Goal: Task Accomplishment & Management: Use online tool/utility

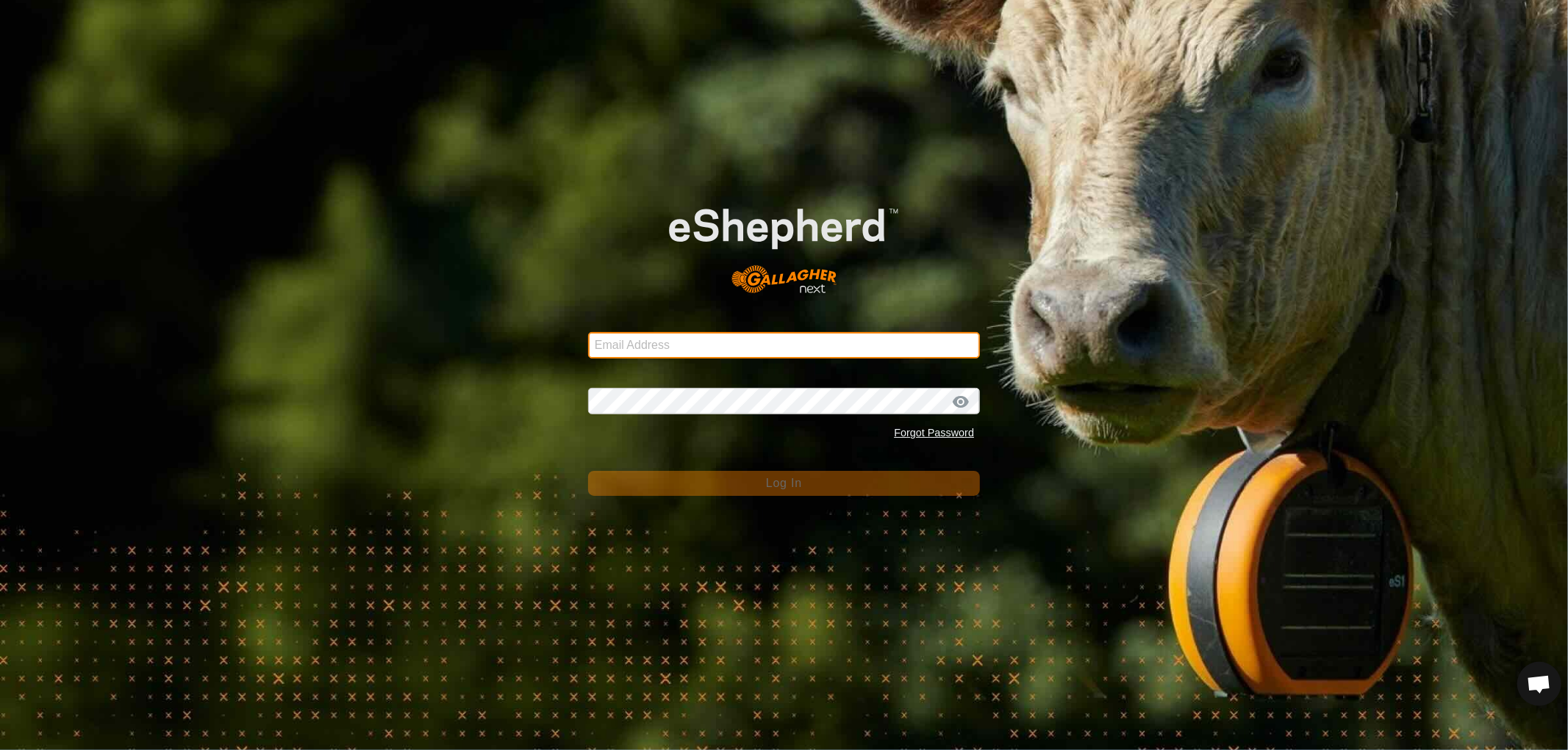
click at [660, 335] on input "Email Address" at bounding box center [784, 346] width 392 height 27
type input "[EMAIL_ADDRESS][DOMAIN_NAME]"
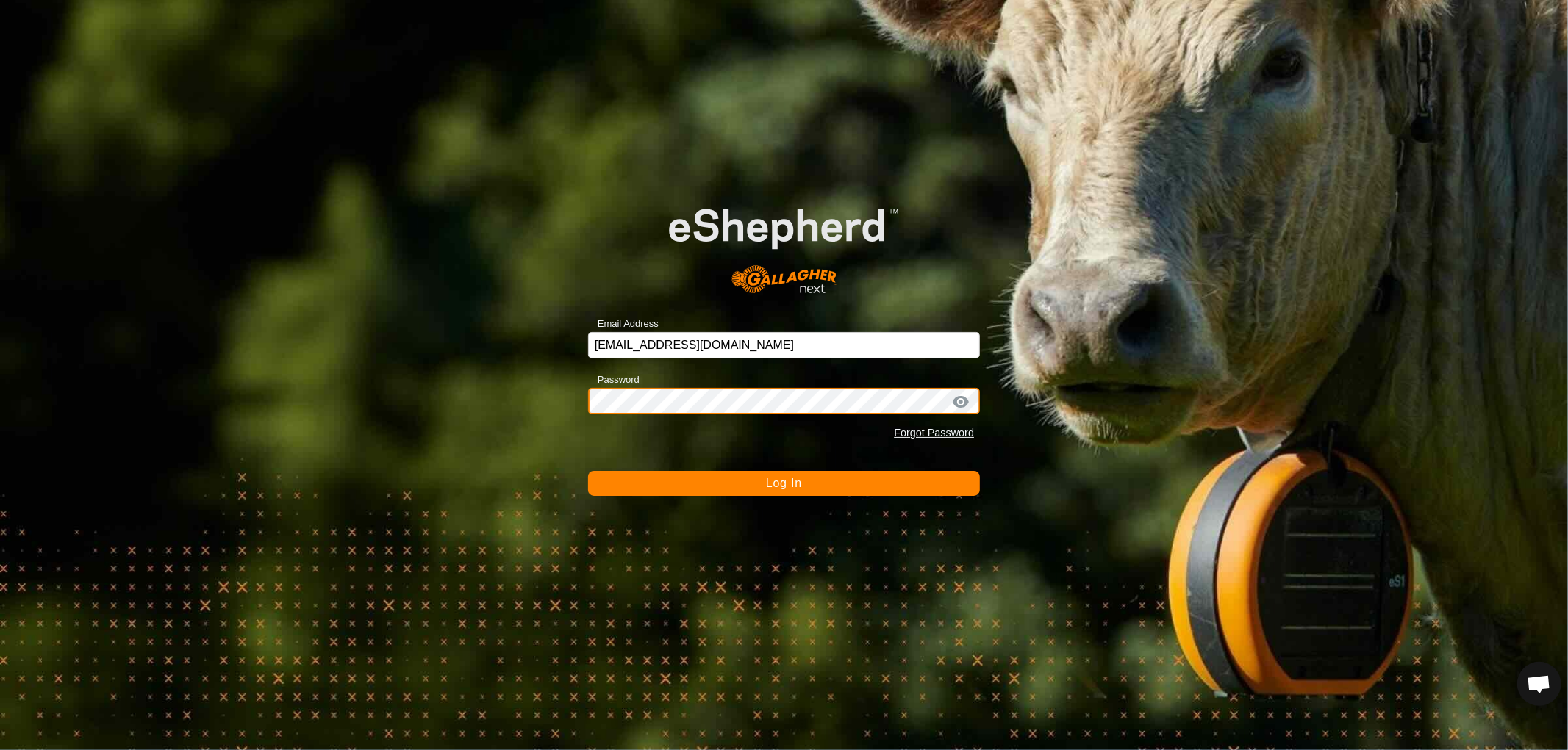
click at [588, 471] on button "Log In" at bounding box center [784, 484] width 392 height 25
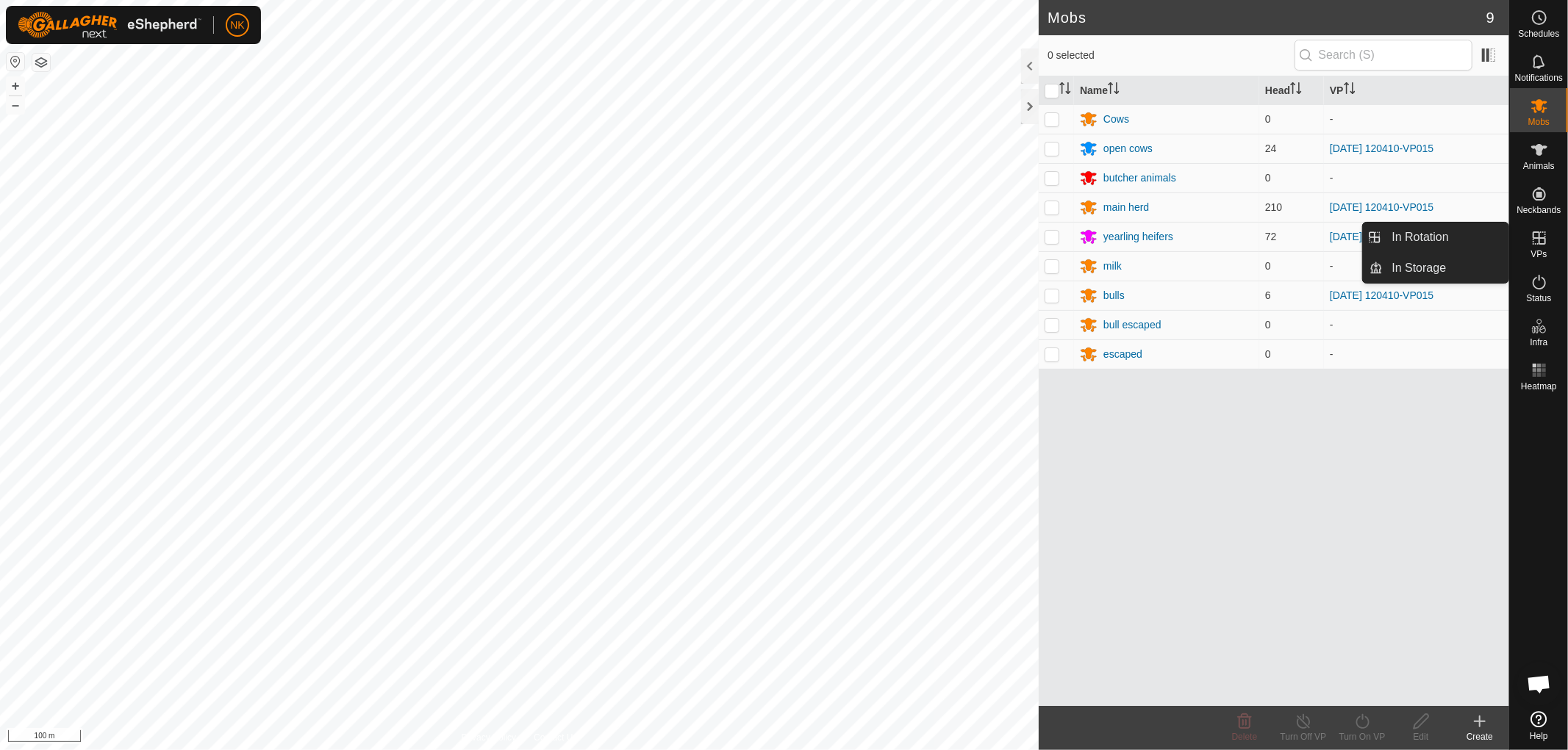
click at [1546, 245] on icon at bounding box center [1539, 238] width 18 height 18
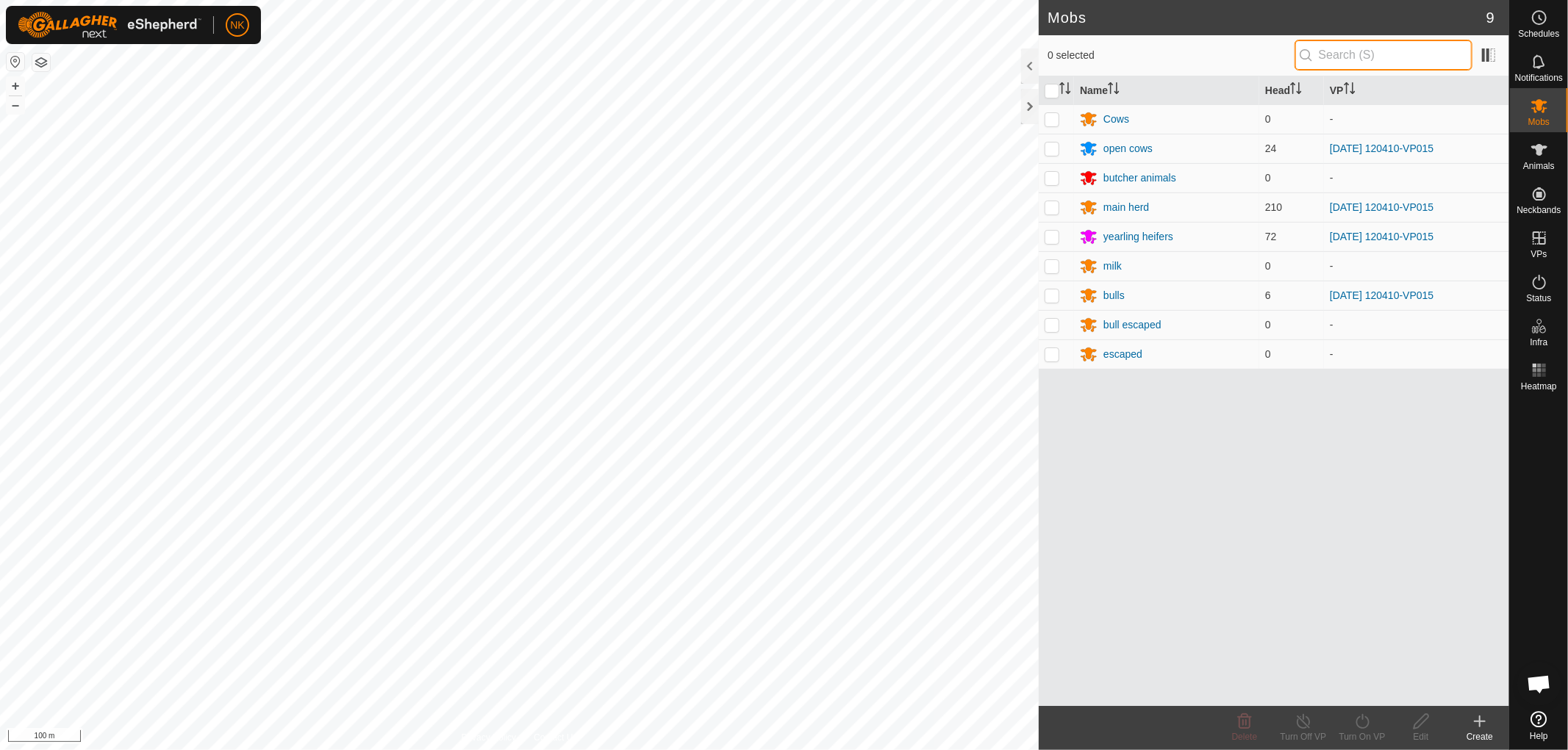
click at [1333, 56] on input "text" at bounding box center [1383, 55] width 178 height 31
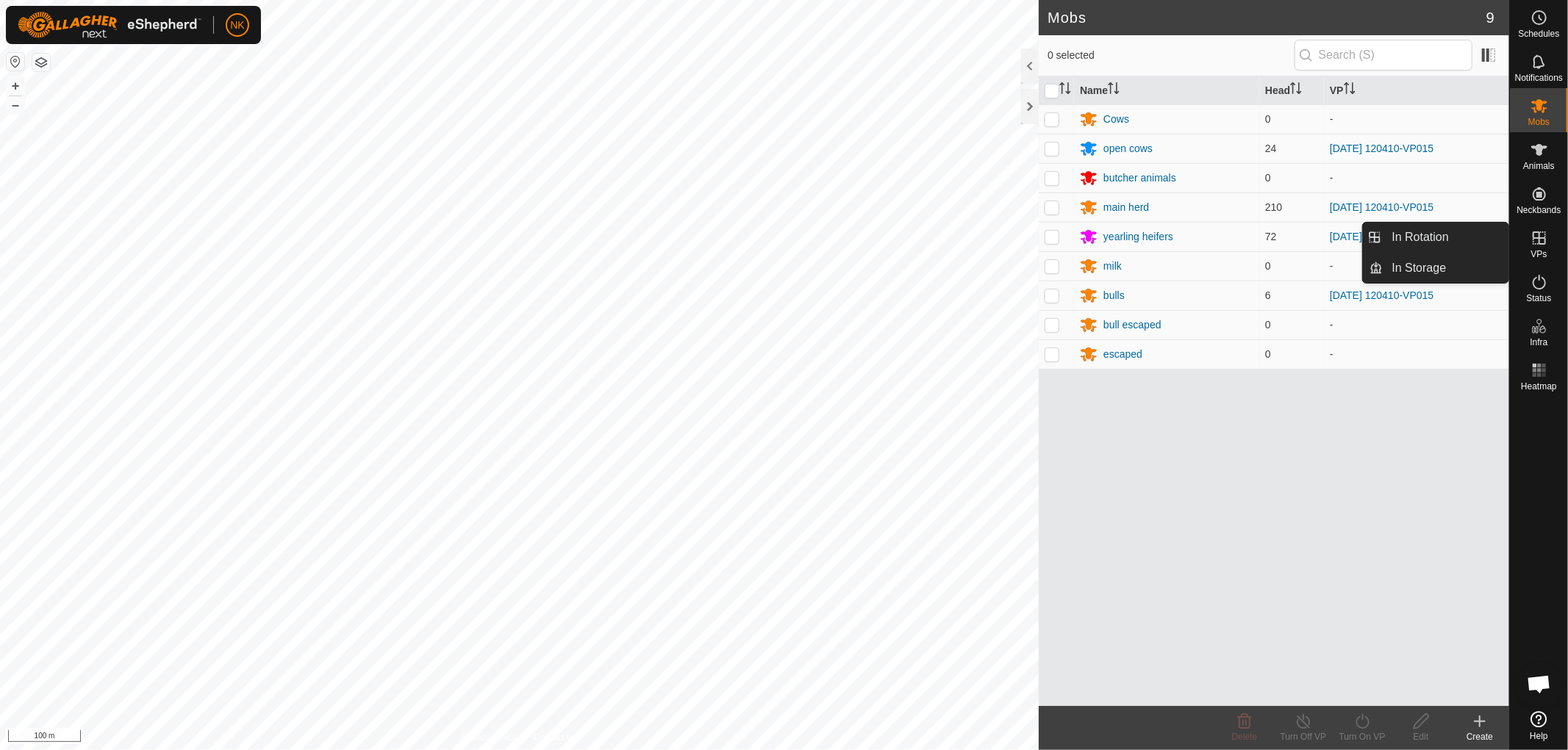
click at [1421, 234] on link "In Rotation" at bounding box center [1446, 237] width 125 height 30
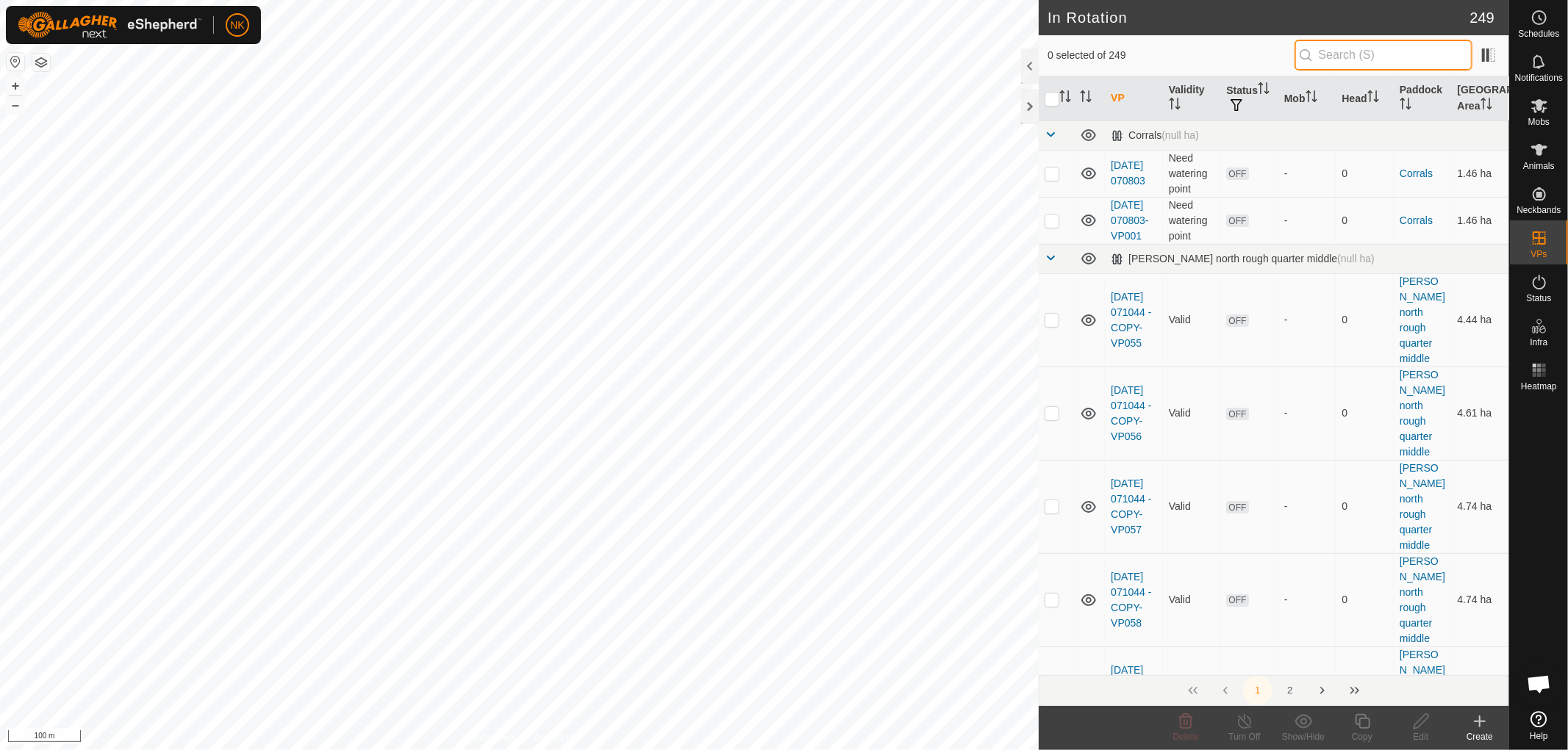
click at [1355, 49] on input "text" at bounding box center [1383, 55] width 178 height 31
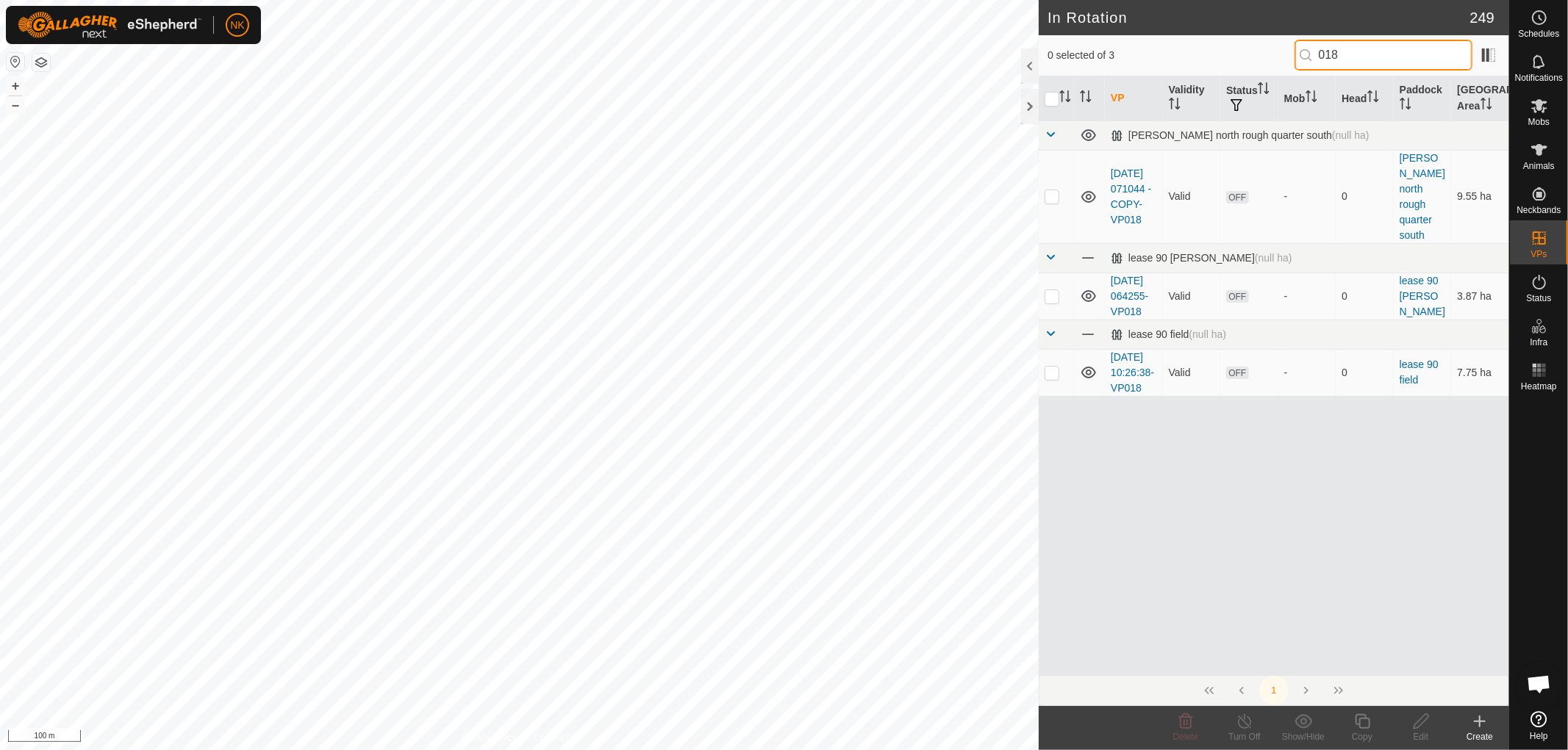
click at [1375, 42] on input "018" at bounding box center [1383, 55] width 178 height 31
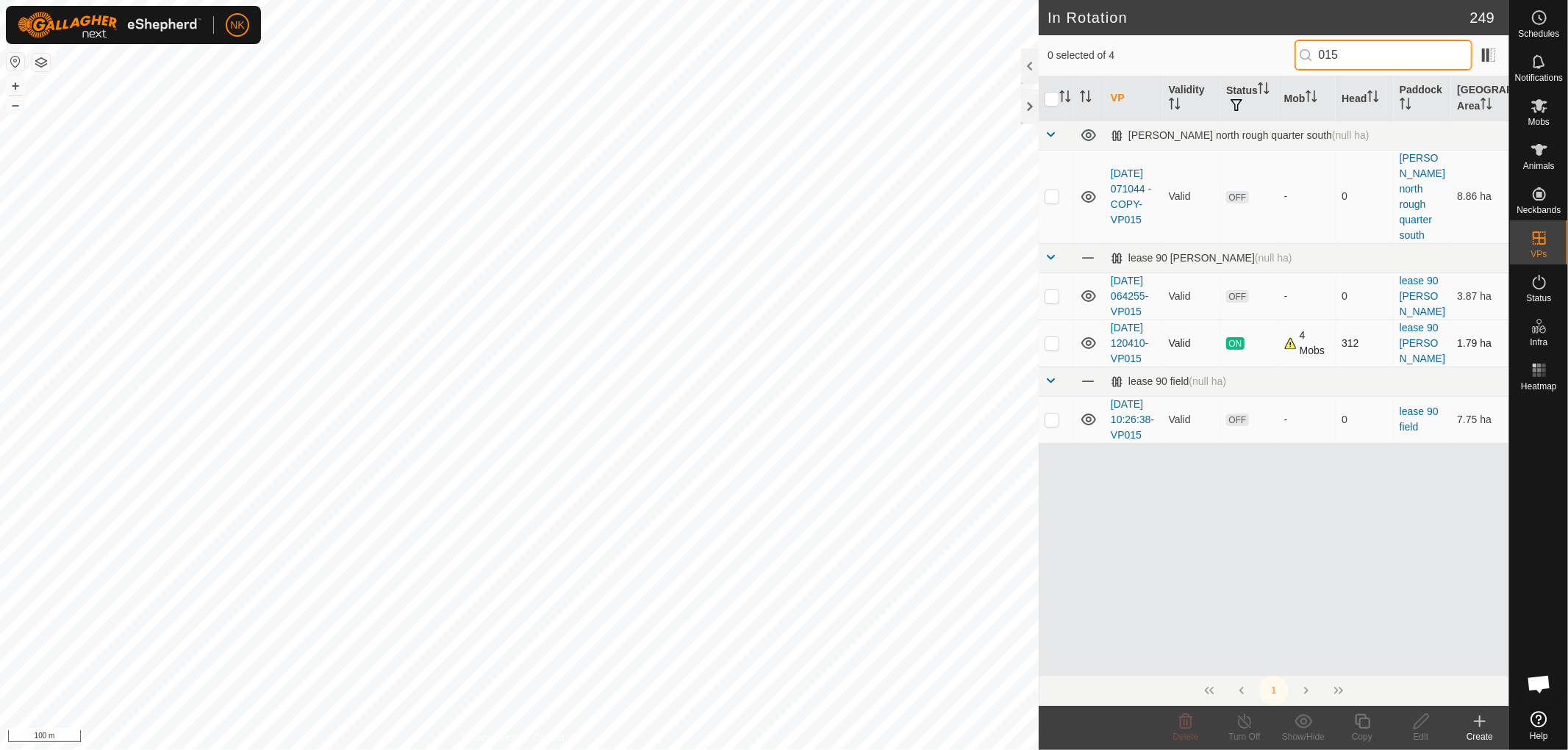
type input "015"
click at [1055, 349] on p-checkbox at bounding box center [1051, 342] width 15 height 12
checkbox input "true"
click at [1363, 727] on icon at bounding box center [1362, 722] width 18 height 18
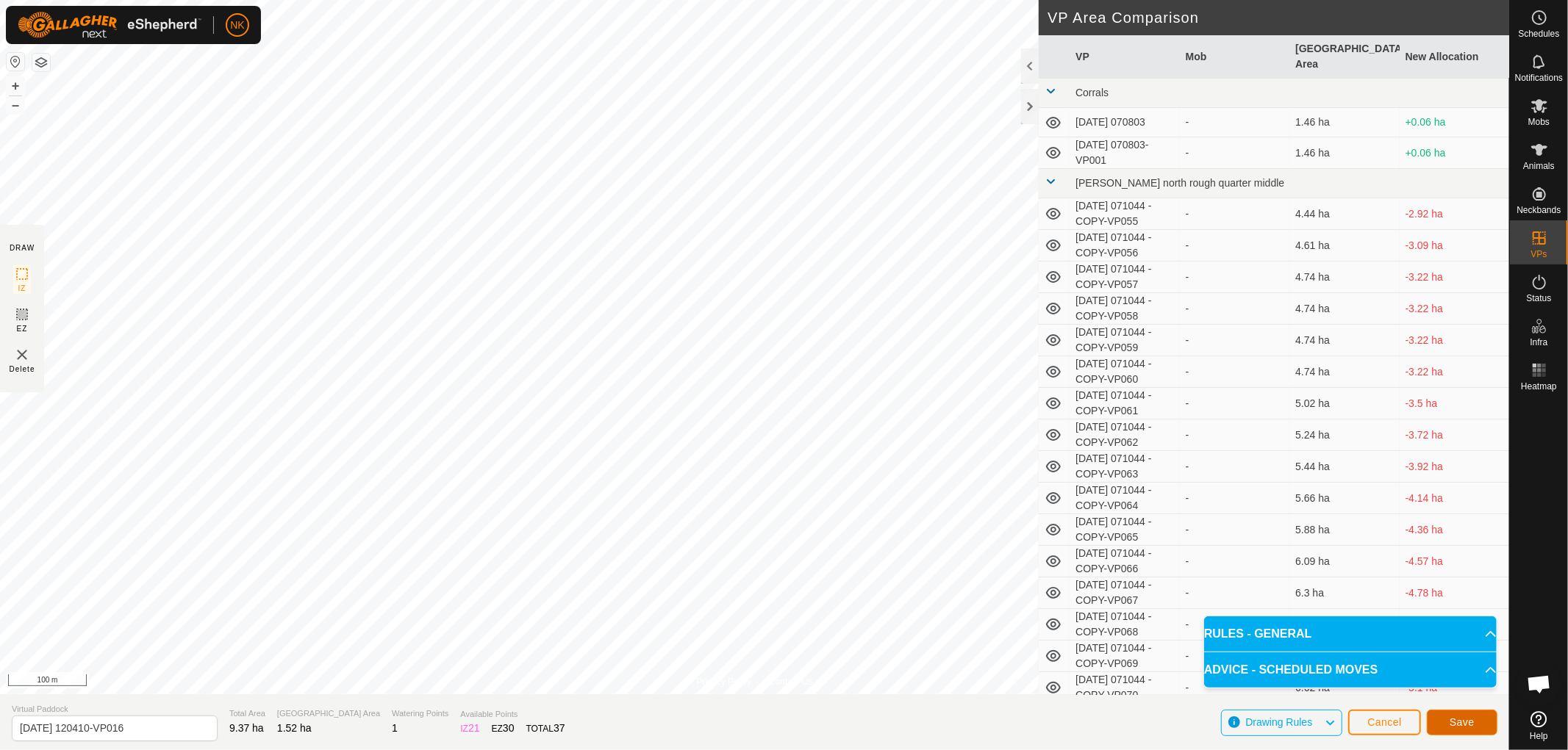
click at [1458, 717] on span "Save" at bounding box center [1462, 722] width 25 height 12
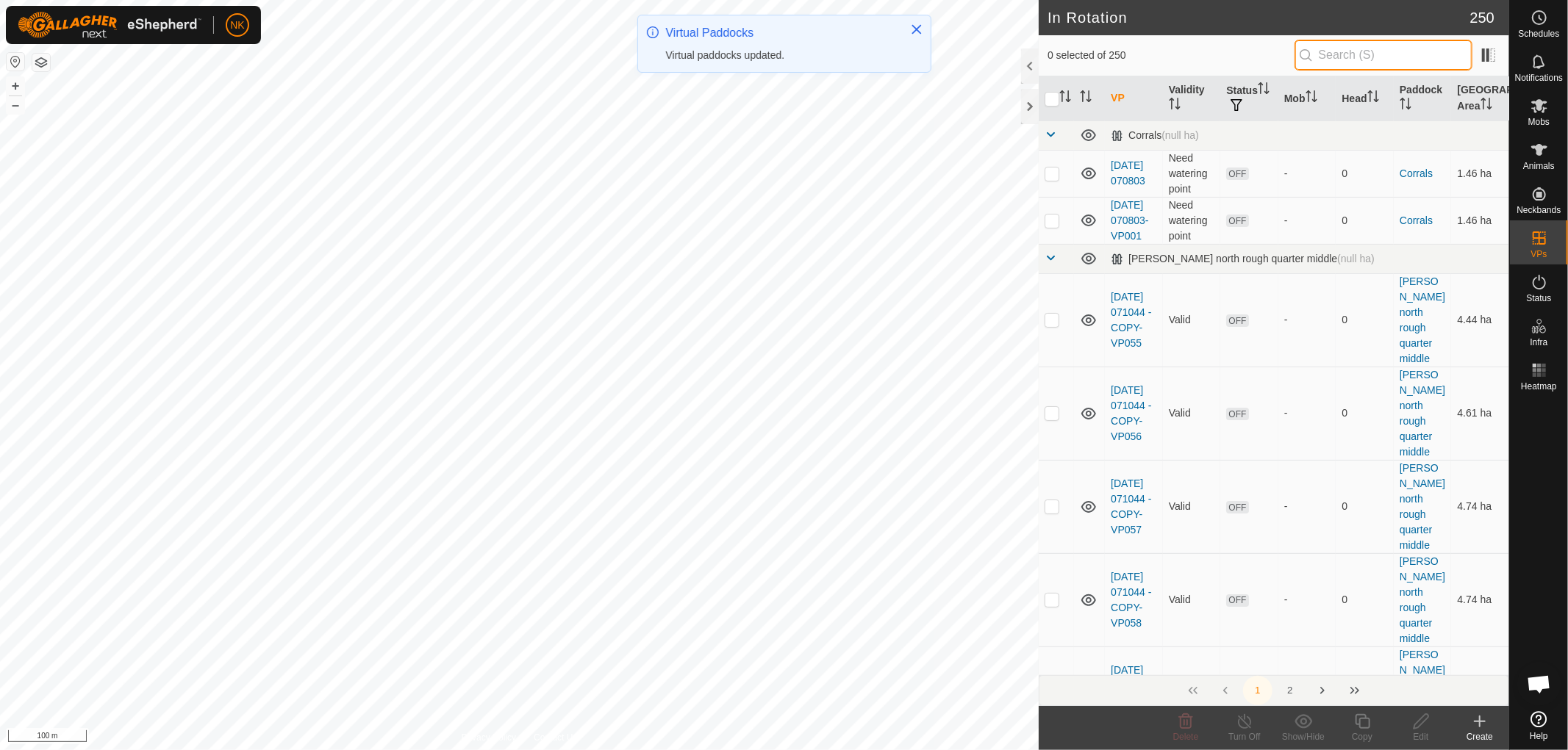
click at [1349, 48] on input "text" at bounding box center [1383, 55] width 178 height 31
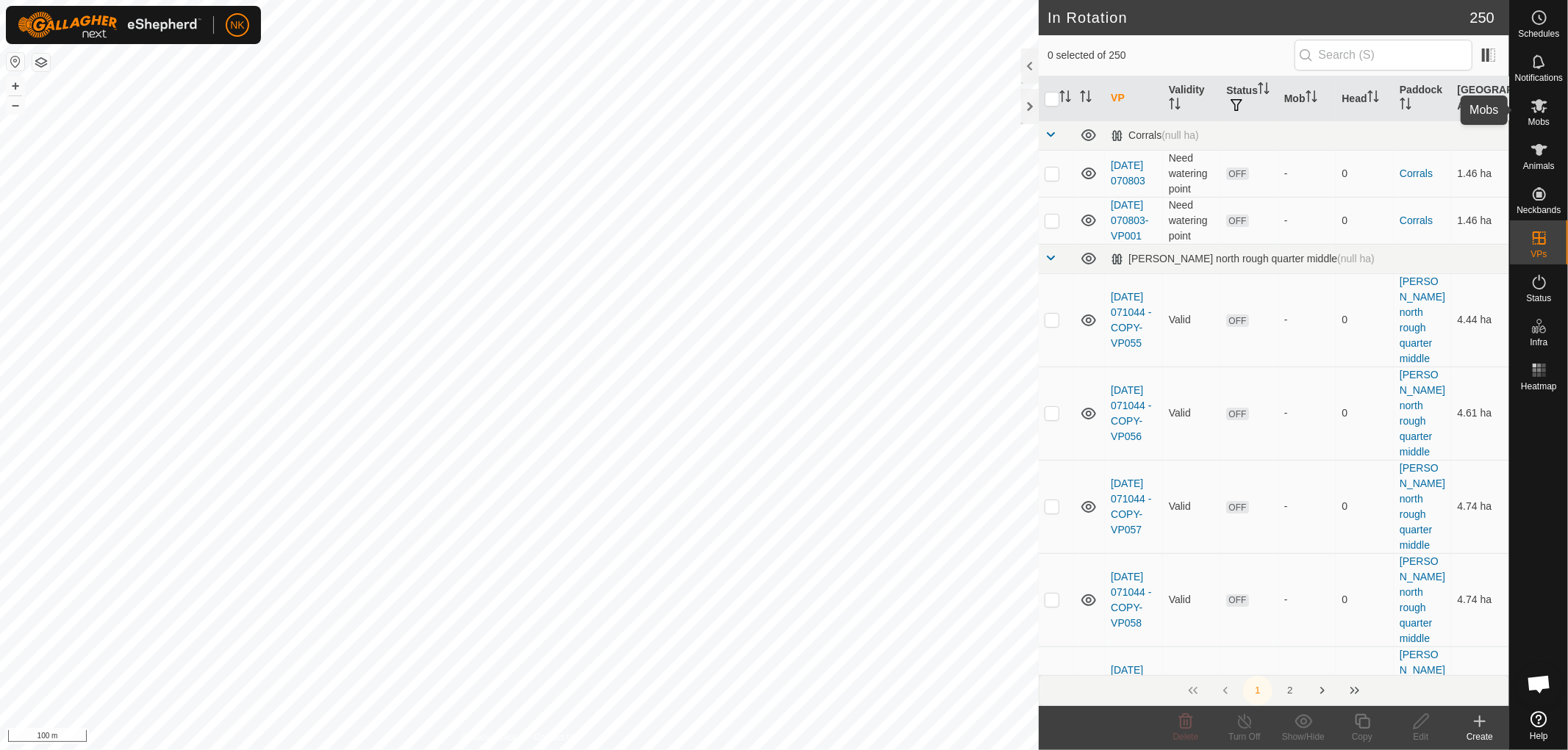
click at [1530, 109] on icon at bounding box center [1539, 106] width 18 height 18
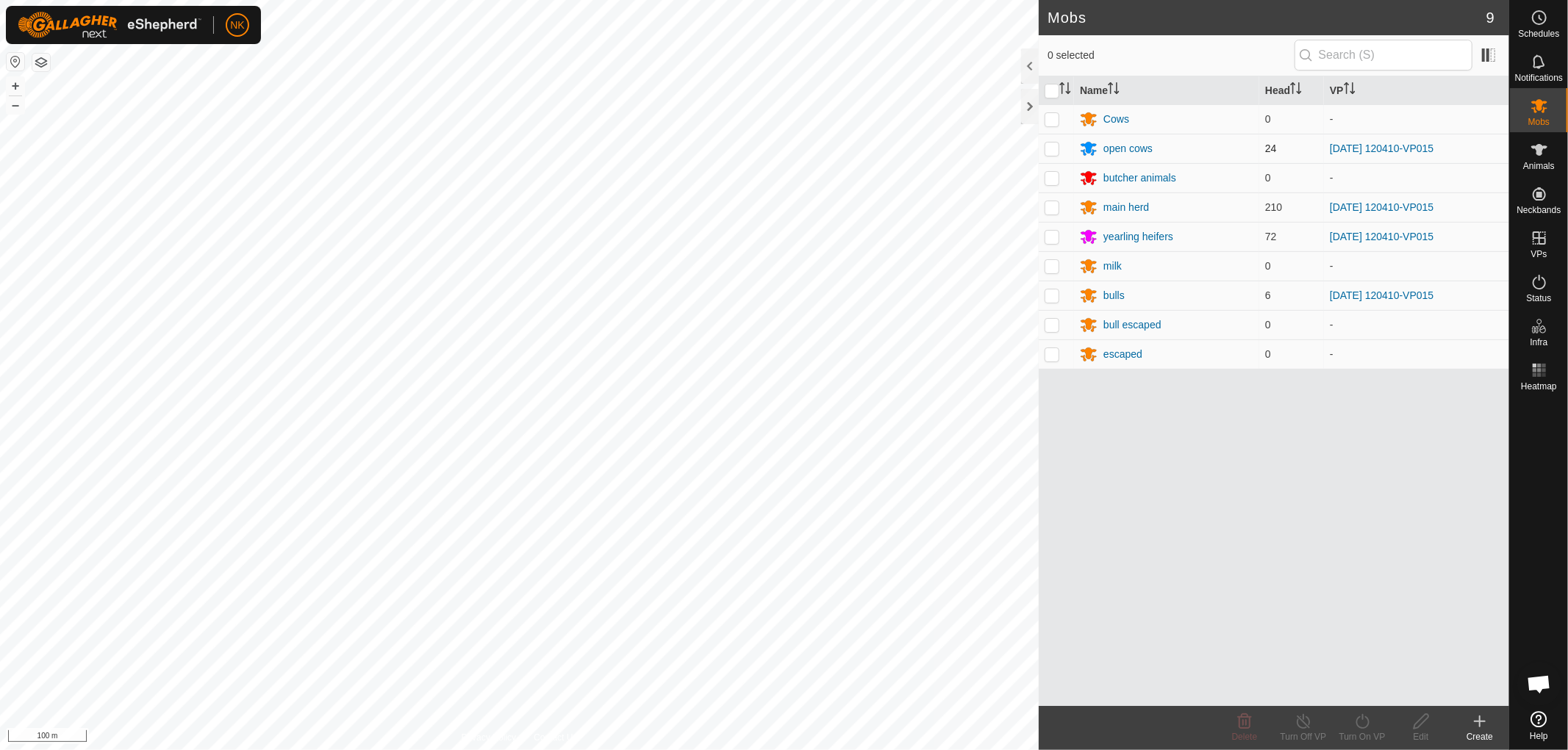
click at [1050, 146] on p-checkbox at bounding box center [1051, 148] width 15 height 12
checkbox input "true"
click at [1047, 204] on p-checkbox at bounding box center [1051, 207] width 15 height 12
checkbox input "true"
click at [1050, 239] on p-checkbox at bounding box center [1051, 236] width 15 height 12
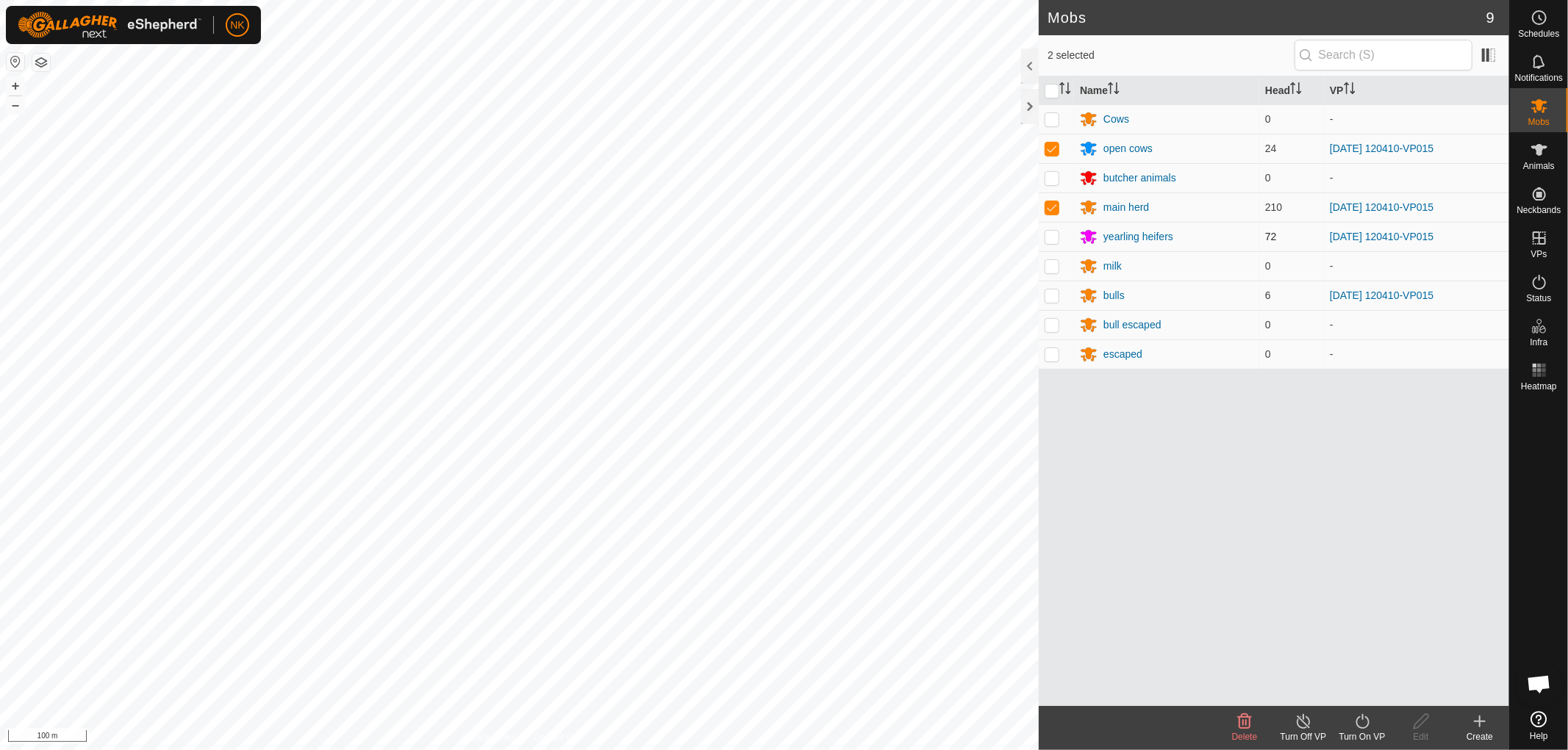
checkbox input "true"
click at [1054, 292] on p-checkbox at bounding box center [1051, 295] width 15 height 12
checkbox input "true"
click at [1371, 722] on icon at bounding box center [1362, 722] width 18 height 18
click at [1360, 687] on link "Now" at bounding box center [1406, 690] width 146 height 30
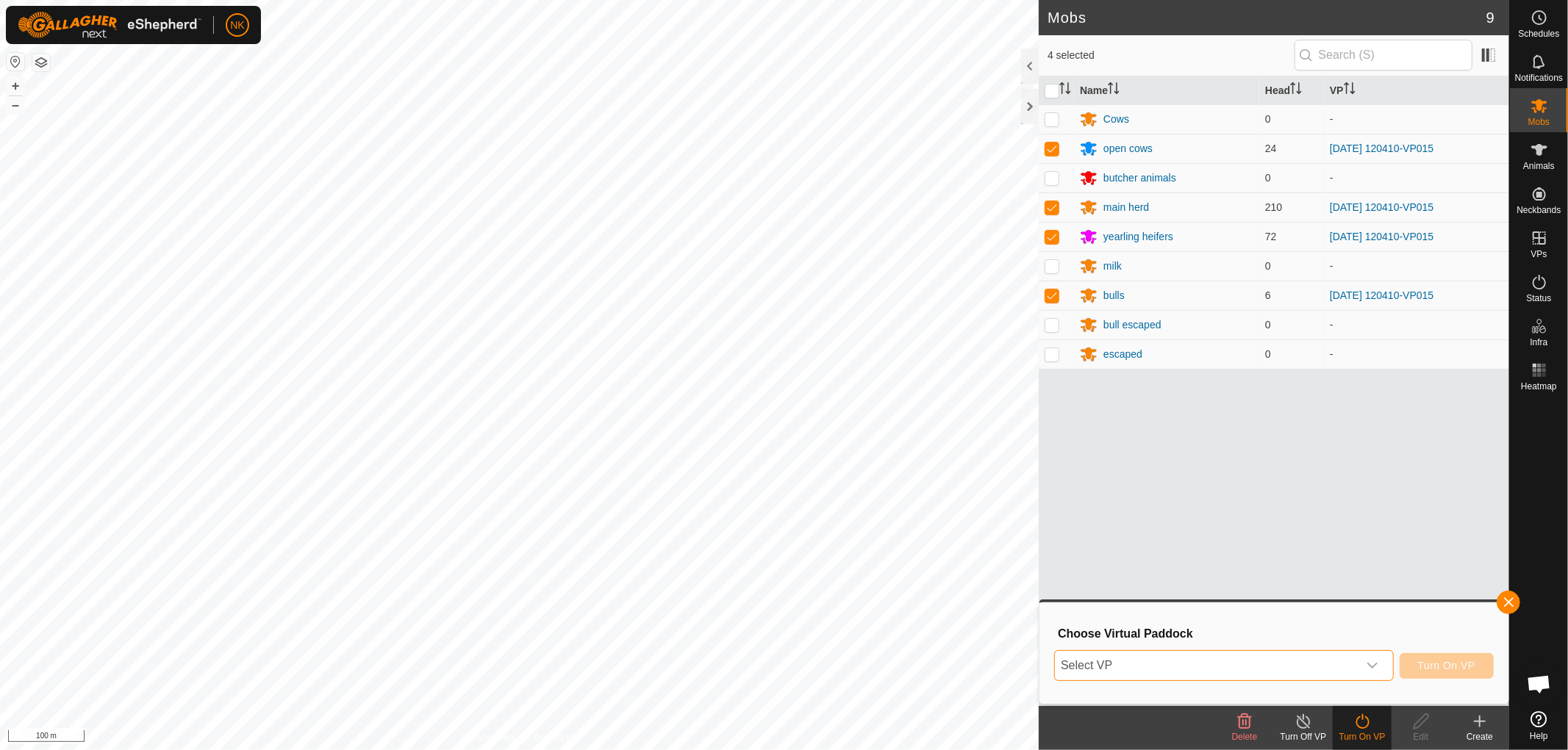
click at [1243, 665] on span "Select VP" at bounding box center [1207, 666] width 303 height 30
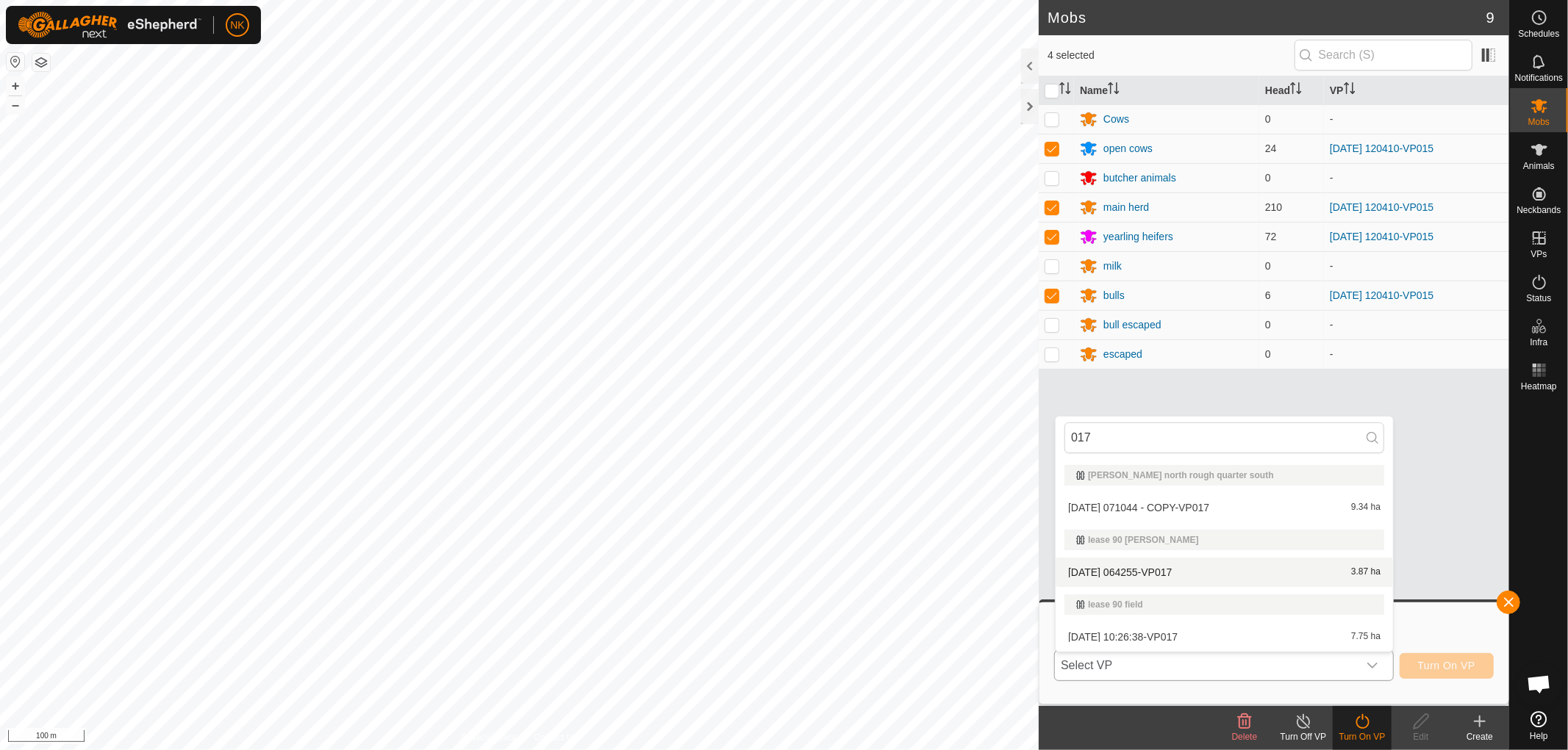
type input "017"
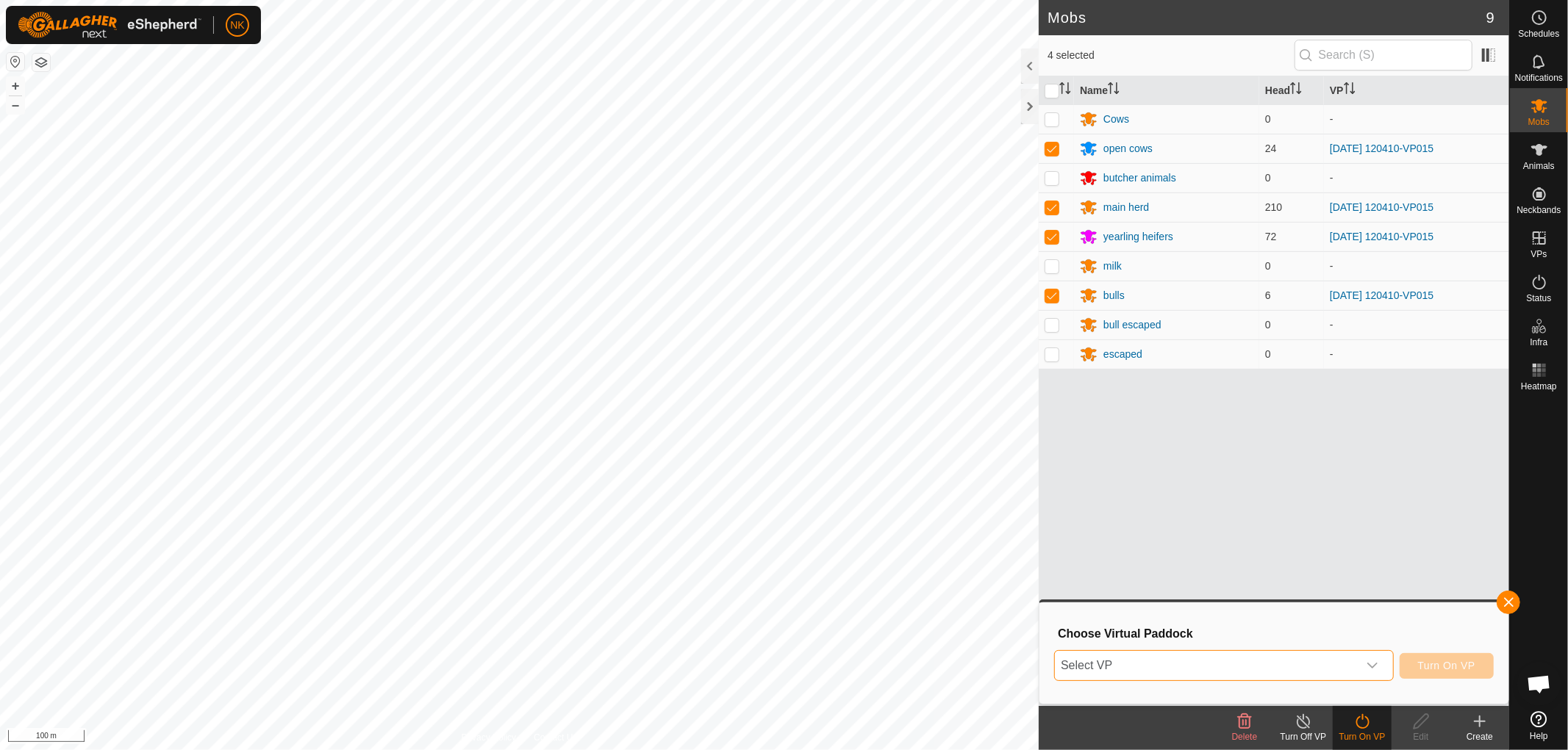
click at [1203, 670] on span "Select VP" at bounding box center [1207, 666] width 303 height 30
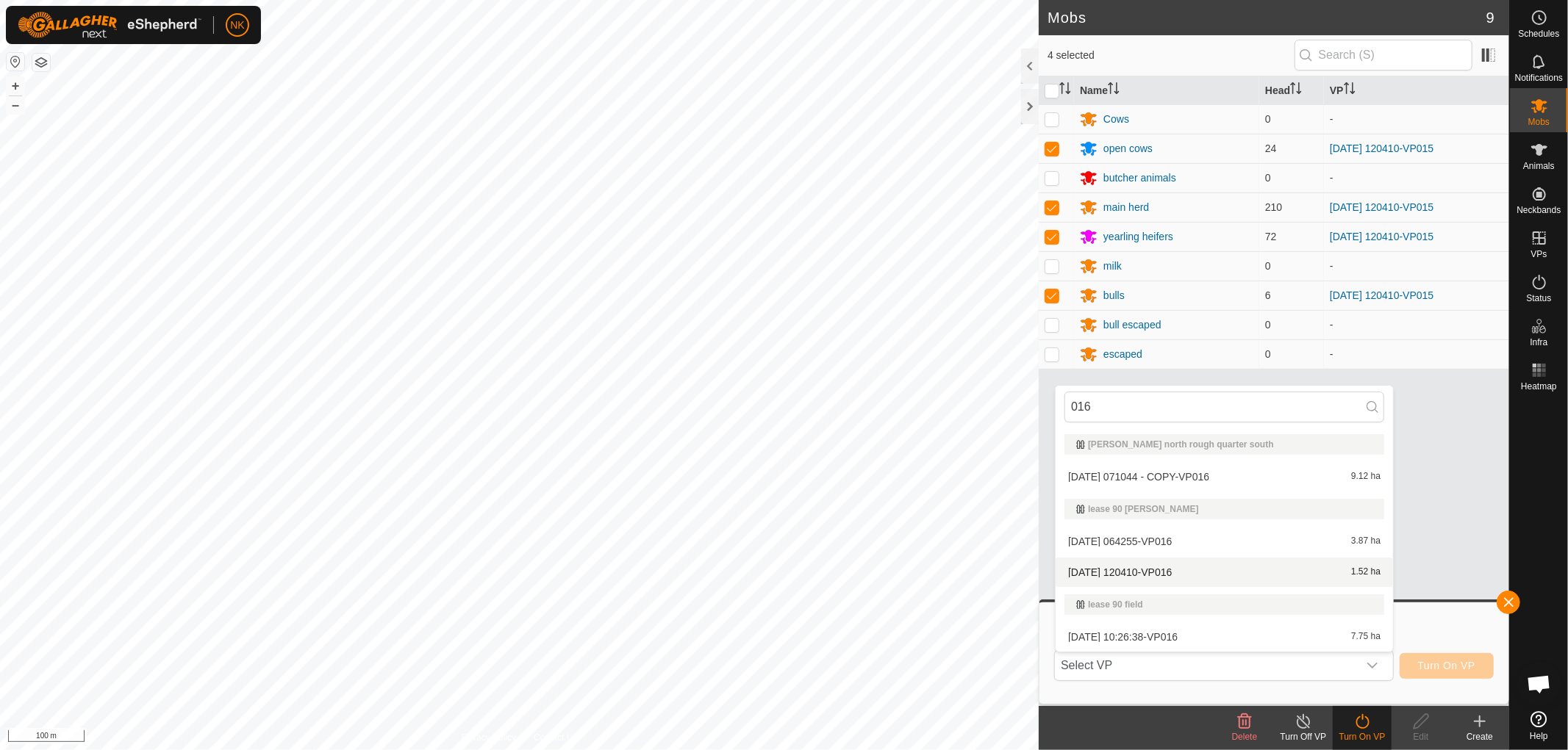
type input "016"
click at [1133, 567] on li "[DATE] 120410-VP016 1.52 ha" at bounding box center [1225, 573] width 337 height 30
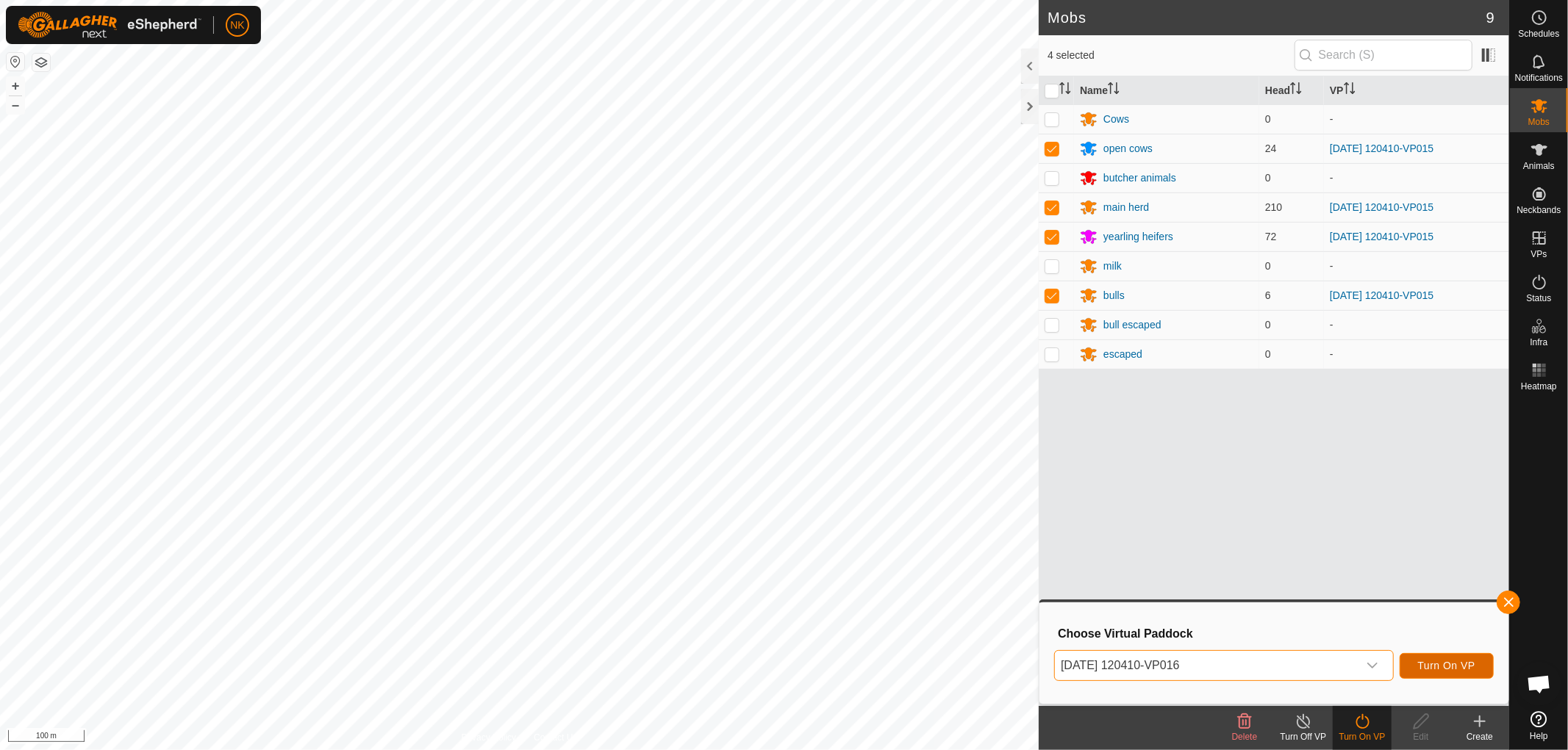
click at [1452, 664] on span "Turn On VP" at bounding box center [1446, 665] width 57 height 12
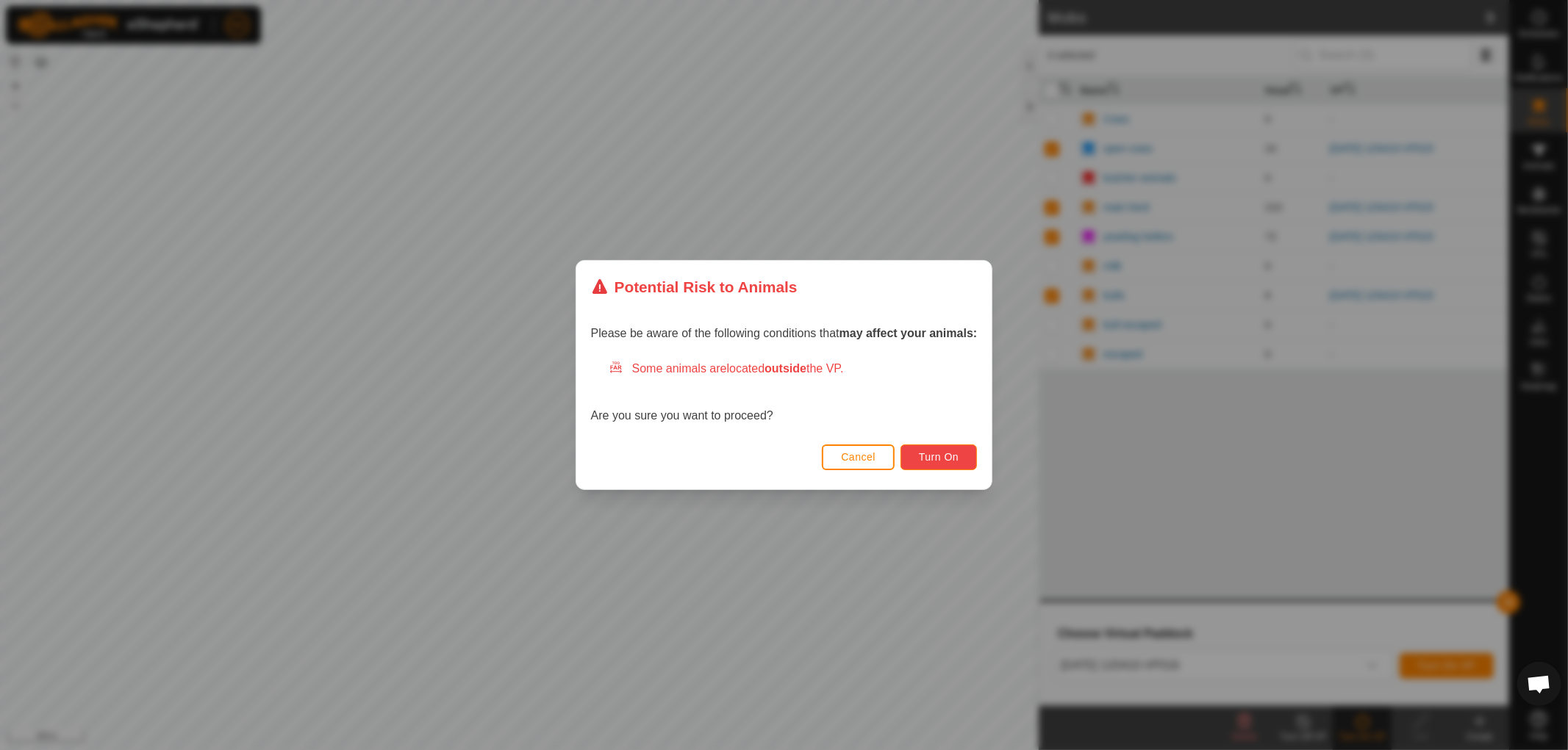
click at [914, 451] on button "Turn On" at bounding box center [939, 457] width 77 height 26
